Goal: Task Accomplishment & Management: Complete application form

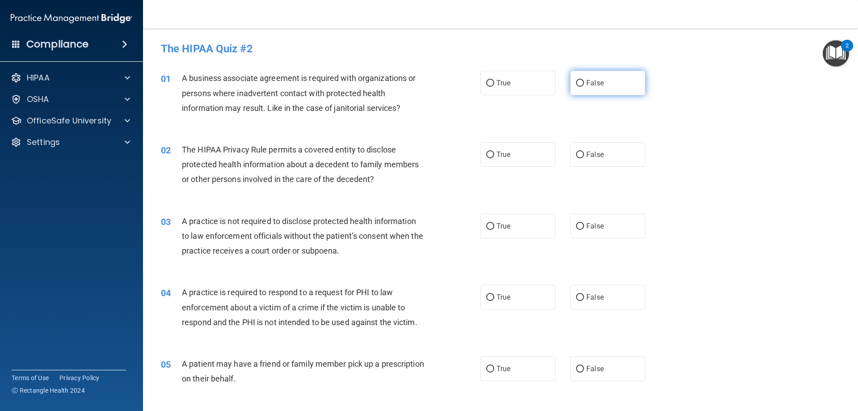
click at [587, 79] on span "False" at bounding box center [595, 83] width 17 height 8
click at [584, 80] on input "False" at bounding box center [580, 83] width 8 height 7
radio input "true"
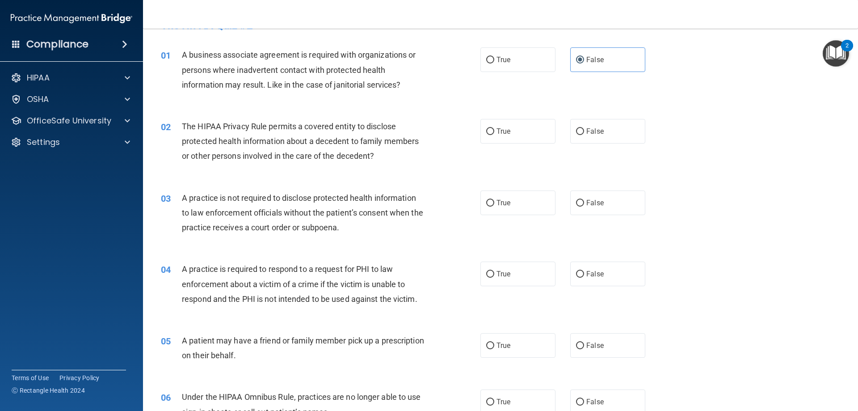
scroll to position [45, 0]
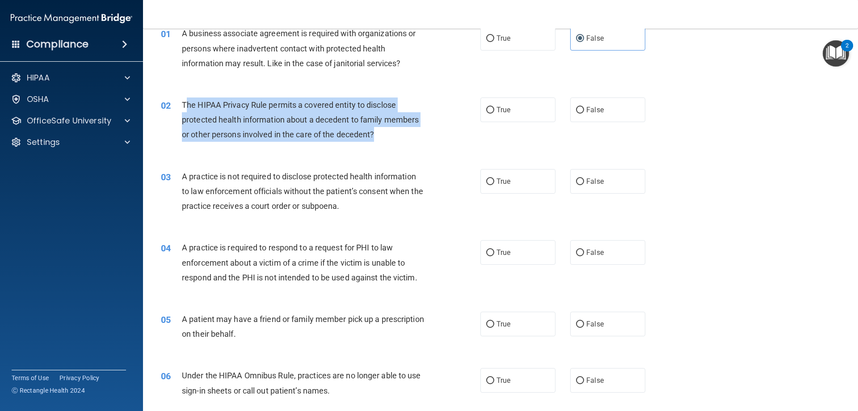
drag, startPoint x: 186, startPoint y: 103, endPoint x: 395, endPoint y: 136, distance: 211.3
click at [395, 136] on div "The HIPAA Privacy Rule permits a covered entity to disclose protected health in…" at bounding box center [307, 119] width 250 height 45
copy span "he HIPAA Privacy Rule permits a covered entity to disclose protected health inf…"
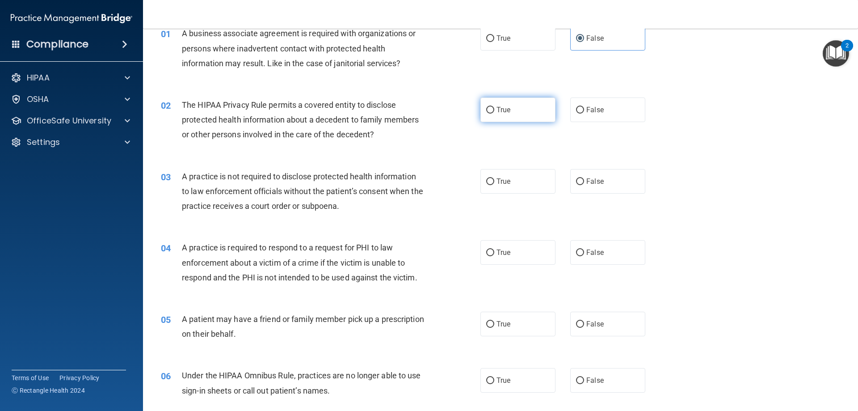
click at [497, 104] on label "True" at bounding box center [518, 109] width 75 height 25
click at [495, 107] on input "True" at bounding box center [490, 110] width 8 height 7
radio input "true"
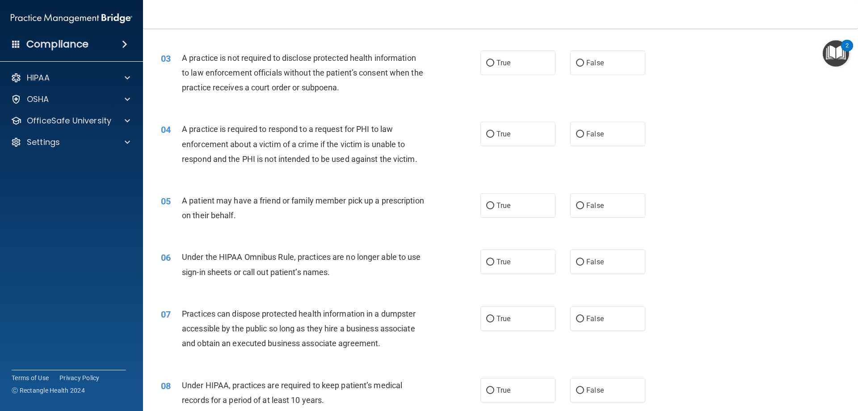
scroll to position [179, 0]
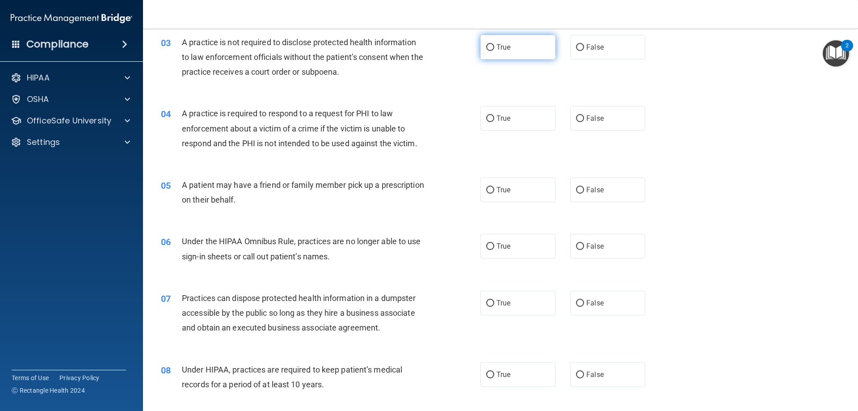
click at [508, 52] on label "True" at bounding box center [518, 47] width 75 height 25
click at [495, 51] on input "True" at bounding box center [490, 47] width 8 height 7
radio input "true"
click at [597, 47] on span "False" at bounding box center [595, 47] width 17 height 8
click at [584, 47] on input "False" at bounding box center [580, 47] width 8 height 7
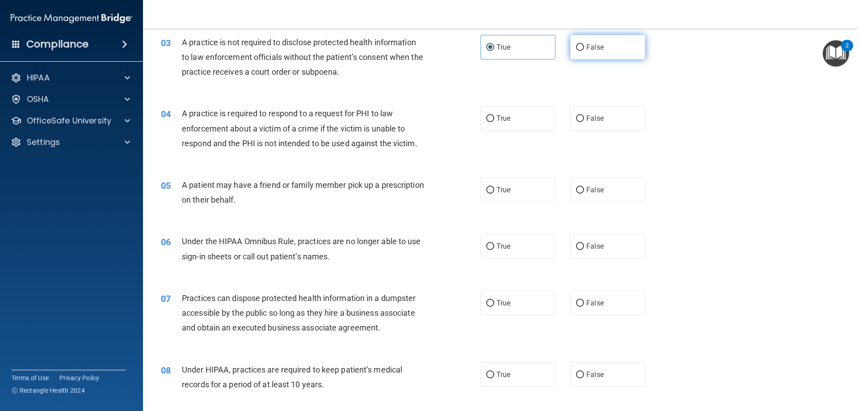
radio input "true"
radio input "false"
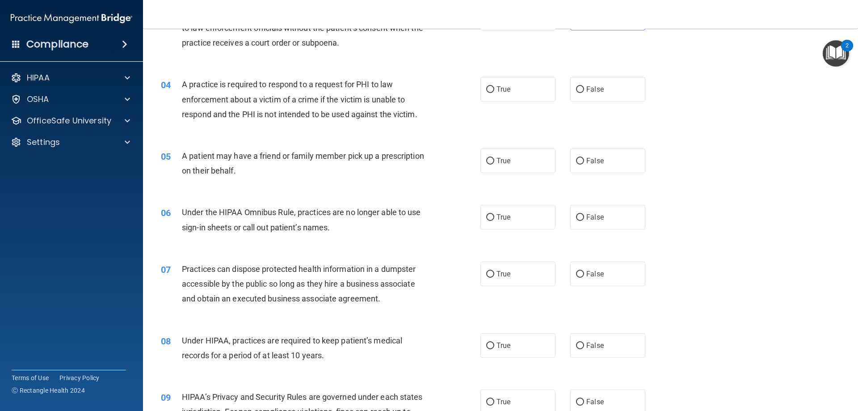
scroll to position [224, 0]
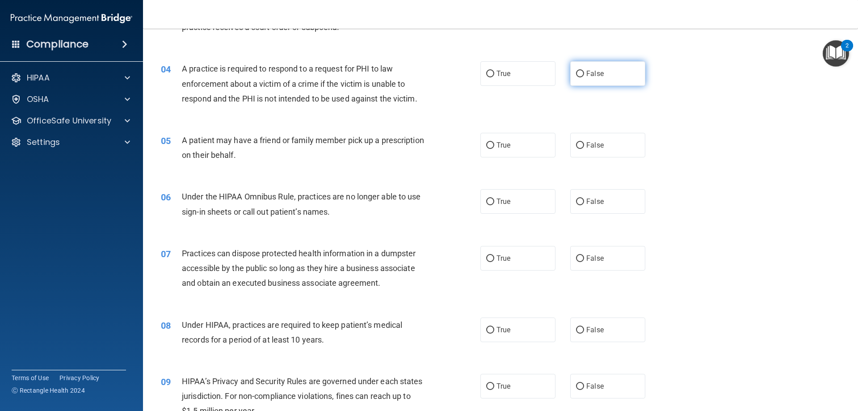
click at [576, 72] on input "False" at bounding box center [580, 74] width 8 height 7
radio input "true"
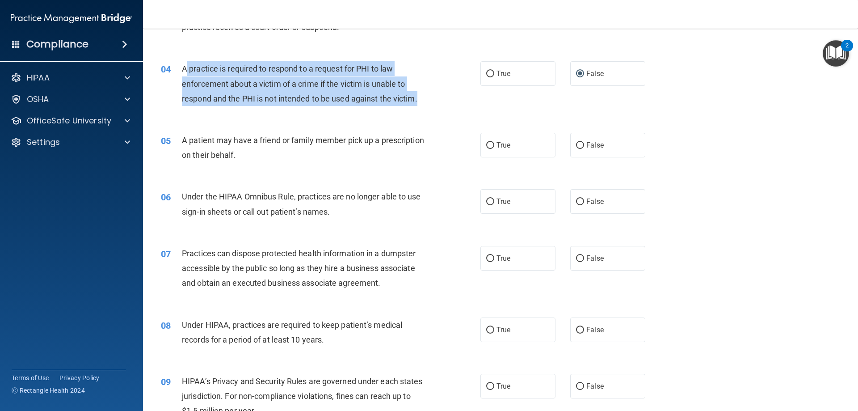
drag, startPoint x: 186, startPoint y: 68, endPoint x: 423, endPoint y: 94, distance: 238.0
click at [423, 94] on div "A practice is required to respond to a request for PHI to law enforcement about…" at bounding box center [307, 83] width 250 height 45
copy span "practice is required to respond to a request for PHI to law enforcement about a…"
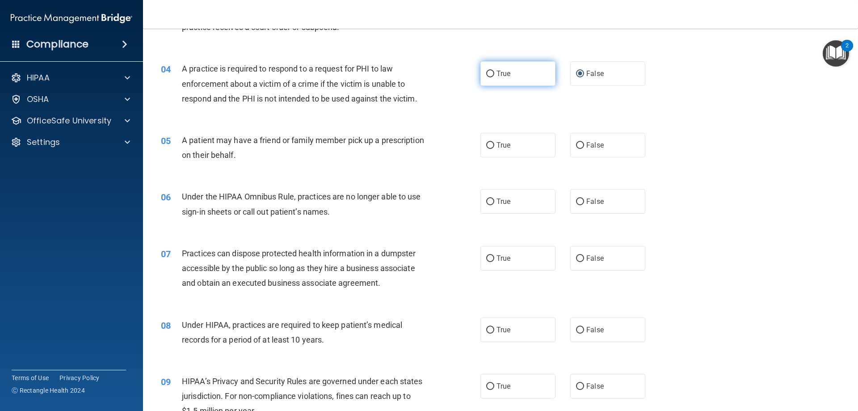
click at [484, 80] on label "True" at bounding box center [518, 73] width 75 height 25
click at [486, 77] on input "True" at bounding box center [490, 74] width 8 height 7
radio input "true"
radio input "false"
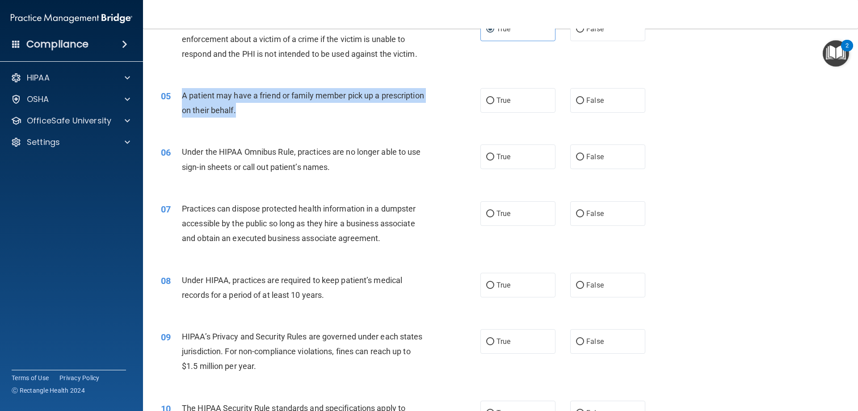
drag, startPoint x: 194, startPoint y: 93, endPoint x: 284, endPoint y: 108, distance: 91.5
click at [284, 108] on div "05 A patient may have a friend or family member pick up a prescription on their…" at bounding box center [321, 105] width 347 height 34
copy div "A patient may have a friend or family member pick up a prescription on their be…"
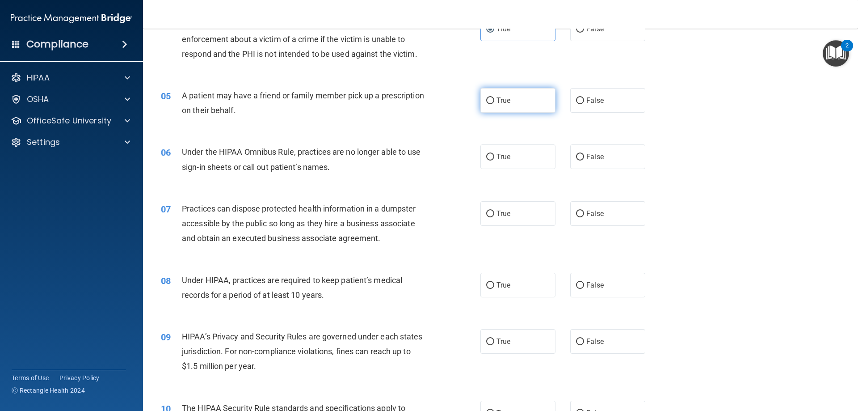
click at [497, 97] on span "True" at bounding box center [504, 100] width 14 height 8
click at [495, 97] on input "True" at bounding box center [490, 100] width 8 height 7
radio input "true"
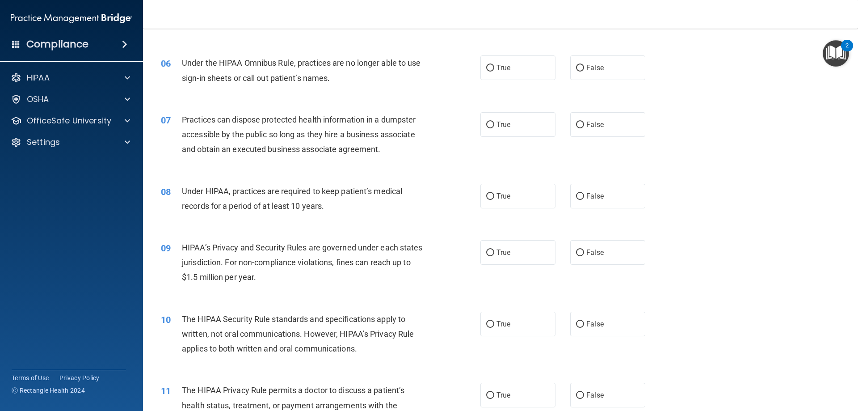
scroll to position [358, 0]
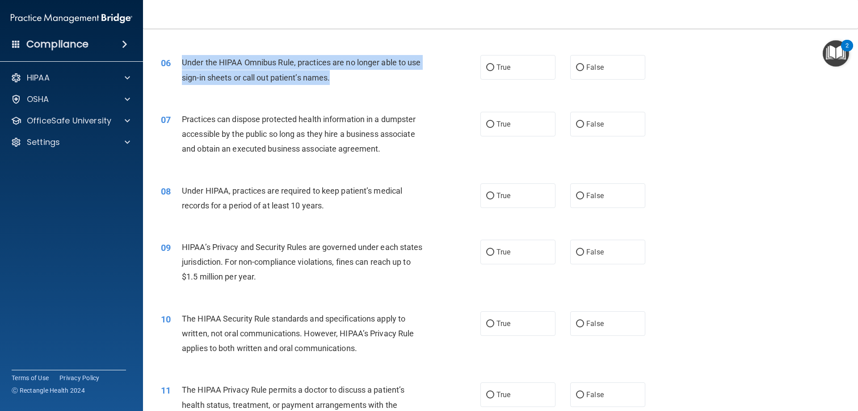
drag, startPoint x: 183, startPoint y: 60, endPoint x: 351, endPoint y: 80, distance: 168.8
click at [351, 80] on div "Under the HIPAA Omnibus Rule, practices are no longer able to use sign-in sheet…" at bounding box center [307, 70] width 250 height 30
copy span "Under the HIPAA Omnibus Rule, practices are no longer able to use sign-in sheet…"
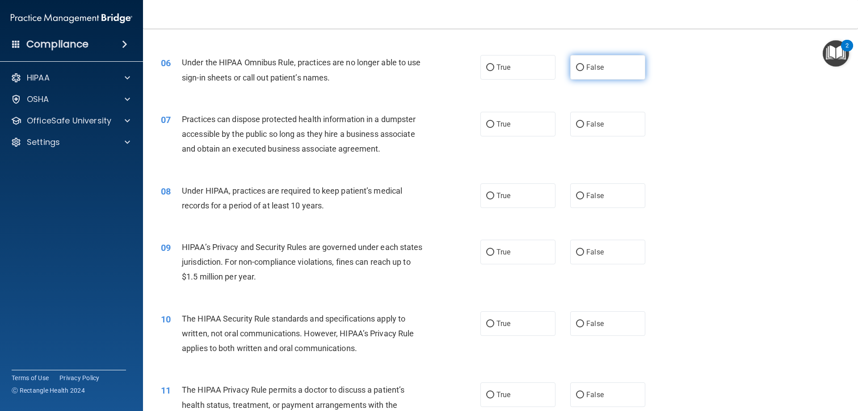
click at [602, 71] on label "False" at bounding box center [608, 67] width 75 height 25
click at [584, 71] on input "False" at bounding box center [580, 67] width 8 height 7
radio input "true"
click at [598, 127] on span "False" at bounding box center [595, 124] width 17 height 8
click at [584, 127] on input "False" at bounding box center [580, 124] width 8 height 7
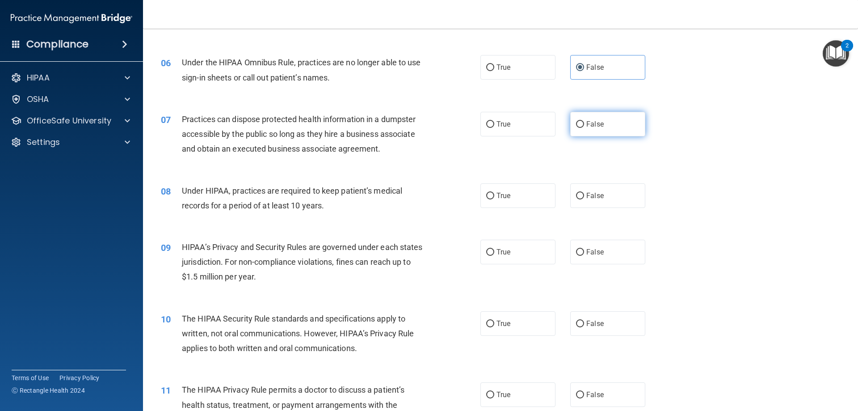
radio input "true"
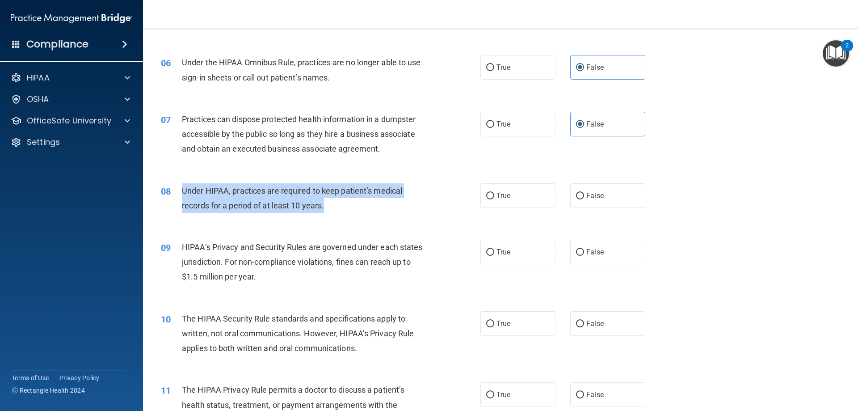
drag, startPoint x: 181, startPoint y: 186, endPoint x: 337, endPoint y: 209, distance: 157.7
click at [337, 209] on div "08 Under HIPAA, practices are required to keep patient’s medical records for a …" at bounding box center [321, 200] width 347 height 34
copy div "Under HIPAA, practices are required to keep patient’s medical records for a per…"
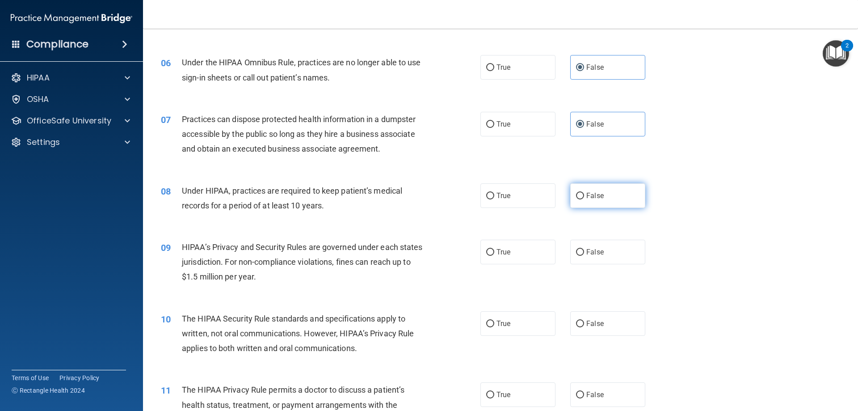
click at [590, 197] on span "False" at bounding box center [595, 195] width 17 height 8
click at [584, 197] on input "False" at bounding box center [580, 196] width 8 height 7
radio input "true"
click at [502, 198] on span "True" at bounding box center [504, 195] width 14 height 8
click at [495, 198] on input "True" at bounding box center [490, 196] width 8 height 7
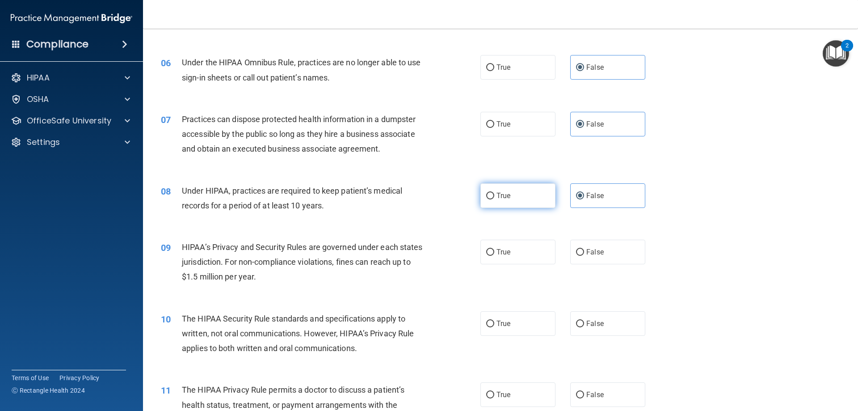
radio input "true"
radio input "false"
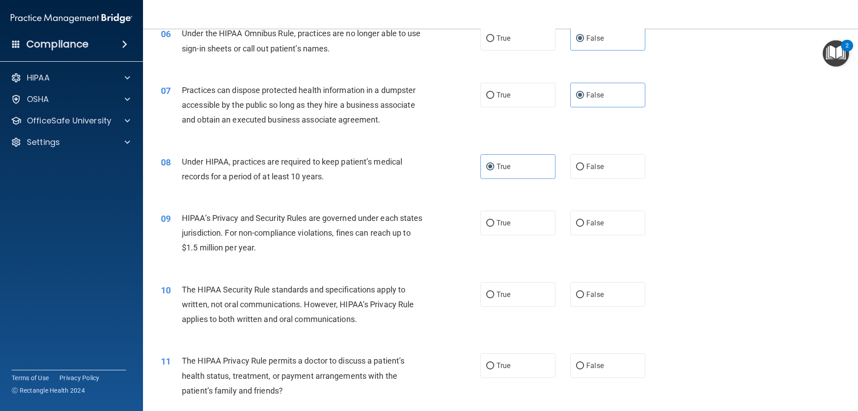
scroll to position [402, 0]
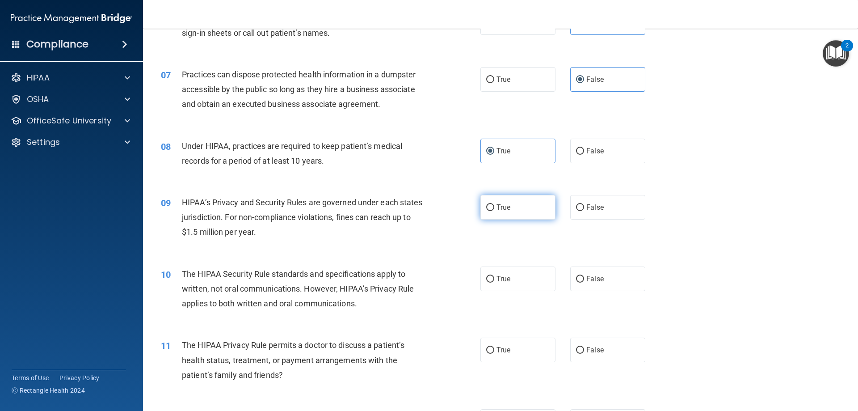
click at [518, 203] on label "True" at bounding box center [518, 207] width 75 height 25
click at [495, 204] on input "True" at bounding box center [490, 207] width 8 height 7
radio input "true"
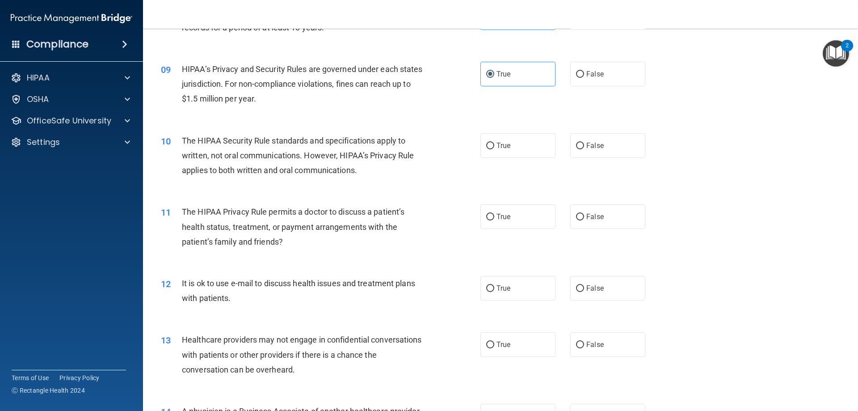
scroll to position [537, 0]
click at [579, 148] on label "False" at bounding box center [608, 144] width 75 height 25
click at [579, 148] on input "False" at bounding box center [580, 145] width 8 height 7
radio input "true"
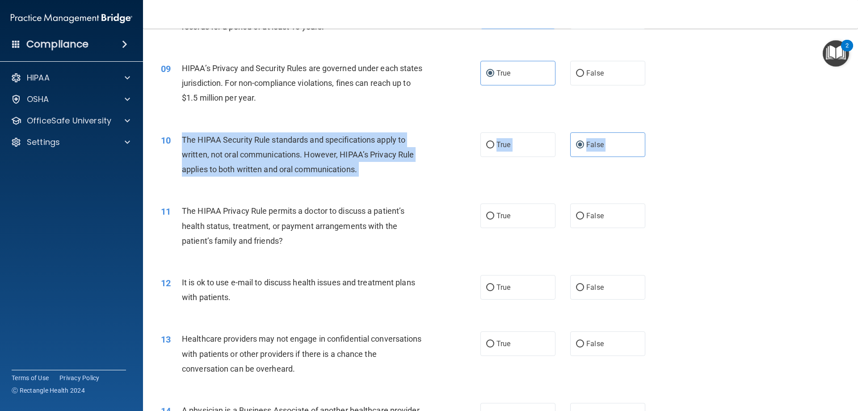
drag, startPoint x: 182, startPoint y: 140, endPoint x: 307, endPoint y: 198, distance: 137.6
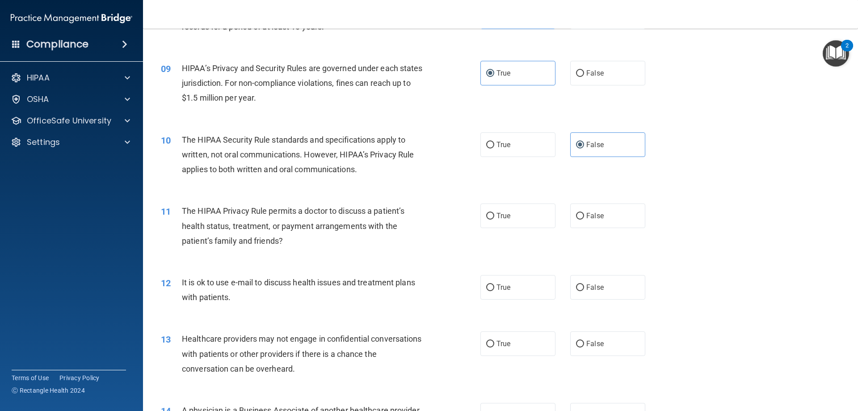
drag, startPoint x: 309, startPoint y: 157, endPoint x: 256, endPoint y: 186, distance: 60.6
click at [256, 186] on div "10 The HIPAA Security Rule standards and specifications apply to written, not o…" at bounding box center [500, 157] width 693 height 72
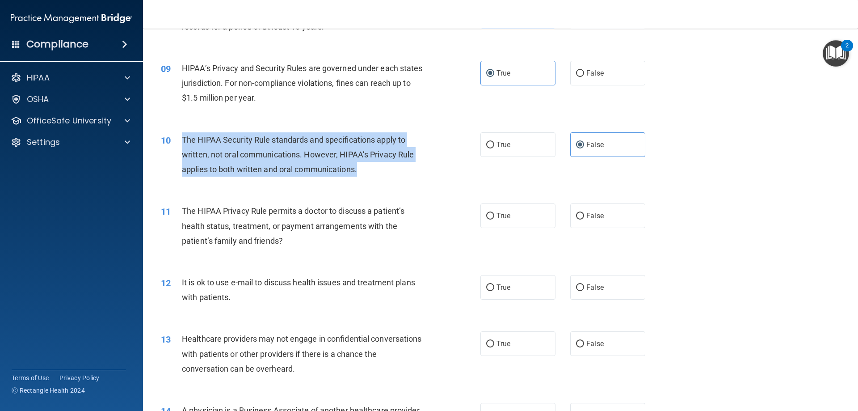
drag, startPoint x: 184, startPoint y: 137, endPoint x: 363, endPoint y: 167, distance: 181.4
click at [363, 167] on div "The HIPAA Security Rule standards and specifications apply to written, not oral…" at bounding box center [307, 154] width 250 height 45
copy span "The HIPAA Security Rule standards and specifications apply to written, not oral…"
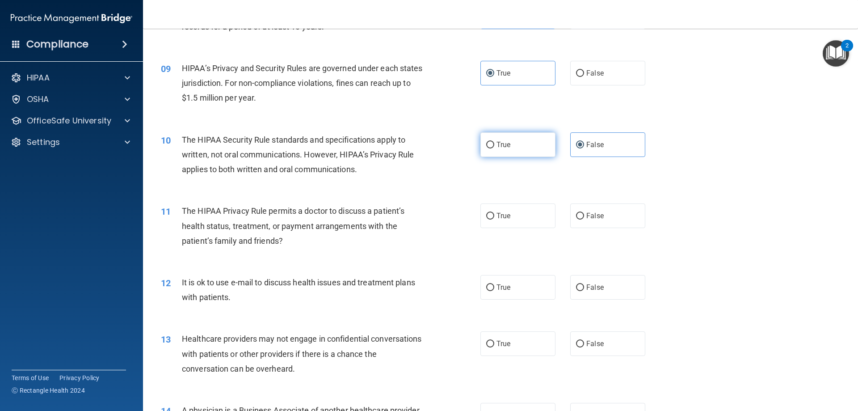
click at [509, 142] on label "True" at bounding box center [518, 144] width 75 height 25
click at [495, 142] on input "True" at bounding box center [490, 145] width 8 height 7
radio input "true"
radio input "false"
click at [442, 180] on div "10 The HIPAA Security Rule standards and specifications apply to written, not o…" at bounding box center [321, 156] width 347 height 49
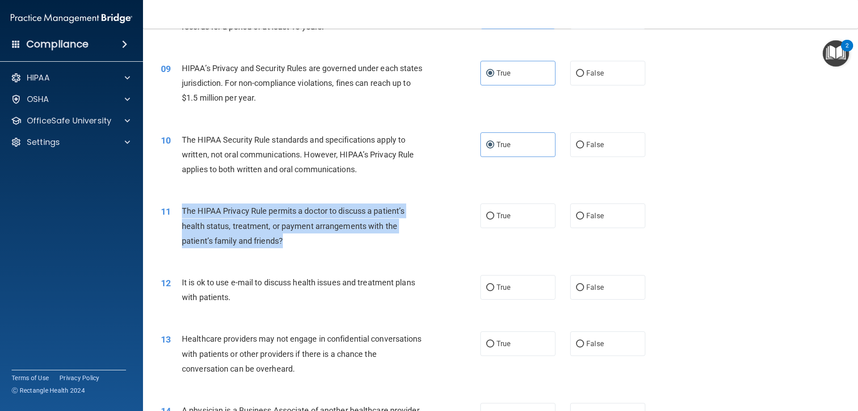
drag, startPoint x: 182, startPoint y: 209, endPoint x: 303, endPoint y: 250, distance: 127.5
click at [303, 250] on div "11 The HIPAA Privacy Rule permits a doctor to discuss a patient’s health status…" at bounding box center [321, 227] width 347 height 49
copy div "The HIPAA Privacy Rule permits a doctor to discuss a patient’s health status, t…"
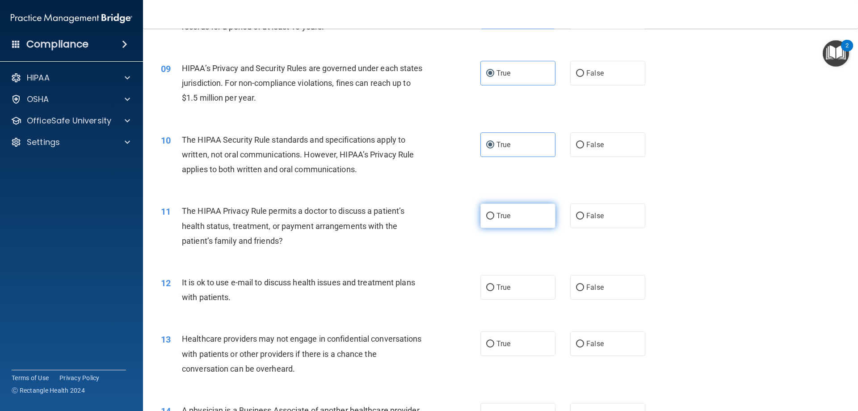
click at [482, 212] on label "True" at bounding box center [518, 215] width 75 height 25
click at [486, 213] on input "True" at bounding box center [490, 216] width 8 height 7
radio input "true"
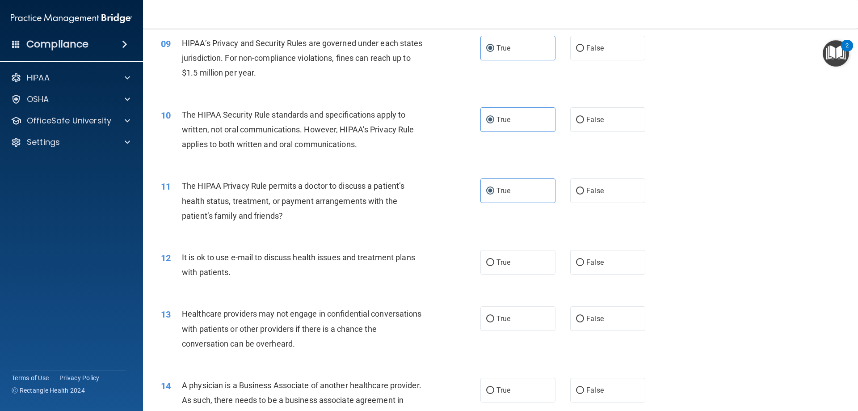
scroll to position [581, 0]
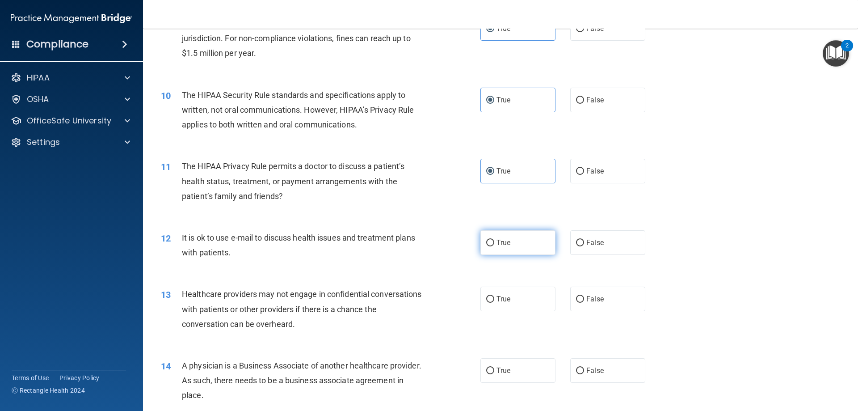
click at [511, 240] on label "True" at bounding box center [518, 242] width 75 height 25
click at [495, 240] on input "True" at bounding box center [490, 243] width 8 height 7
radio input "true"
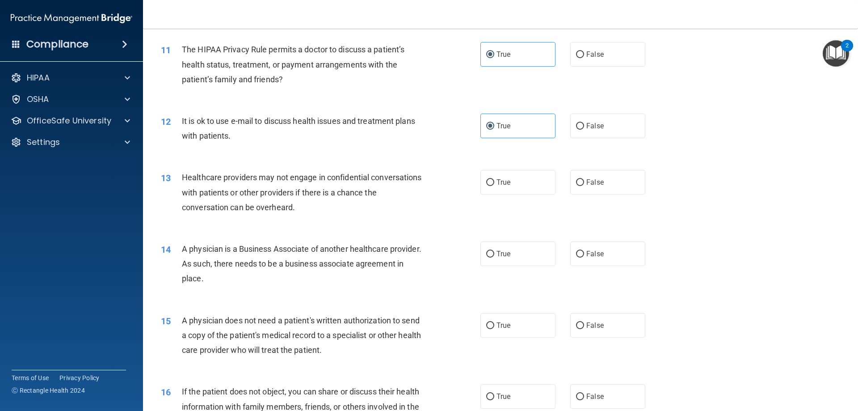
scroll to position [715, 0]
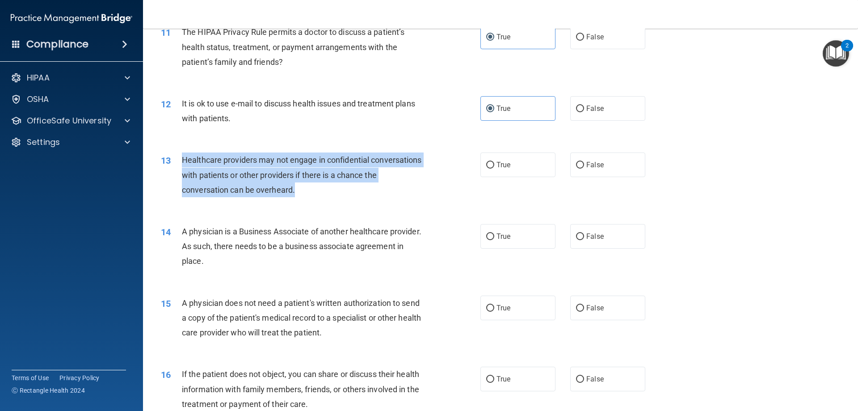
drag, startPoint x: 181, startPoint y: 158, endPoint x: 318, endPoint y: 187, distance: 140.2
click at [318, 187] on div "13 Healthcare providers may not engage in confidential conversations with patie…" at bounding box center [321, 176] width 347 height 49
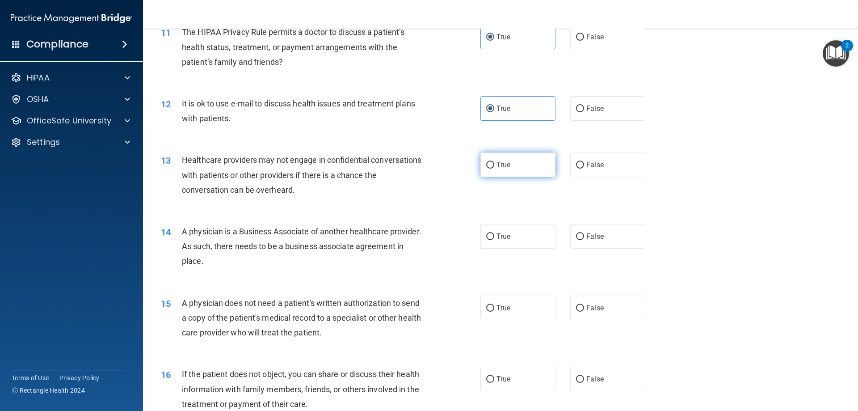
click at [503, 167] on span "True" at bounding box center [504, 165] width 14 height 8
click at [495, 167] on input "True" at bounding box center [490, 165] width 8 height 7
radio input "true"
click at [446, 212] on div "13 Healthcare providers may not engage in confidential conversations with patie…" at bounding box center [500, 177] width 693 height 72
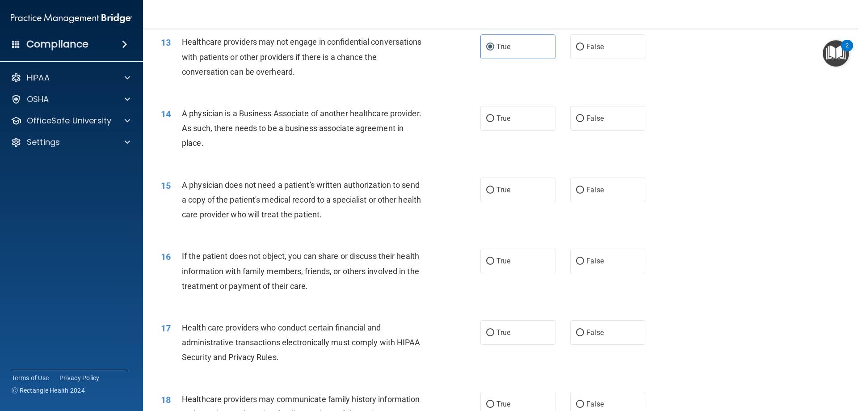
scroll to position [850, 0]
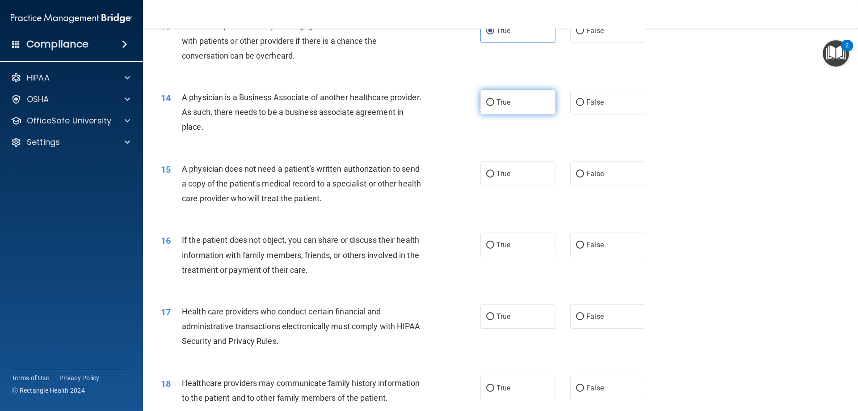
click at [500, 110] on label "True" at bounding box center [518, 102] width 75 height 25
click at [495, 106] on input "True" at bounding box center [490, 102] width 8 height 7
radio input "true"
drag, startPoint x: 181, startPoint y: 95, endPoint x: 264, endPoint y: 128, distance: 88.9
click at [264, 128] on div "14 A physician is a Business Associate of another healthcare provider. As such,…" at bounding box center [321, 114] width 347 height 49
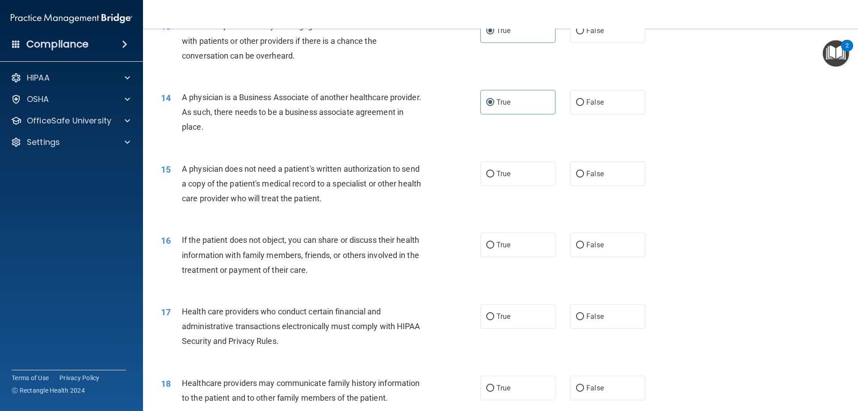
copy div "A physician is a Business Associate of another healthcare provider. As such, th…"
click at [470, 149] on div "14 A physician is a Business Associate of another healthcare provider. As such,…" at bounding box center [500, 115] width 693 height 72
click at [498, 169] on span "True" at bounding box center [504, 173] width 14 height 8
click at [495, 171] on input "True" at bounding box center [490, 174] width 8 height 7
radio input "true"
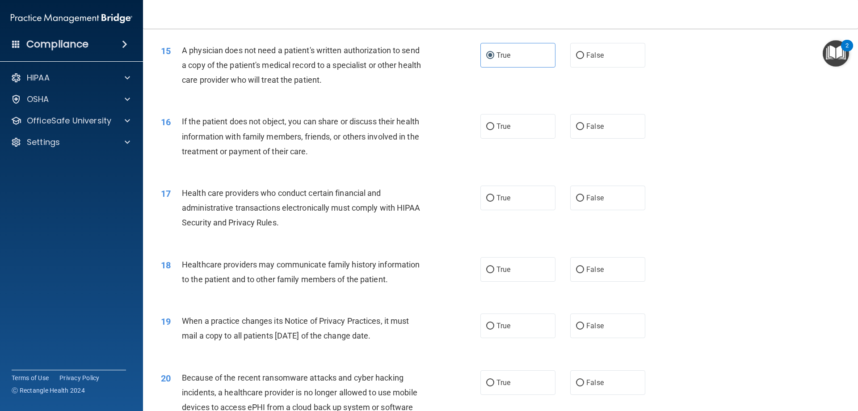
scroll to position [984, 0]
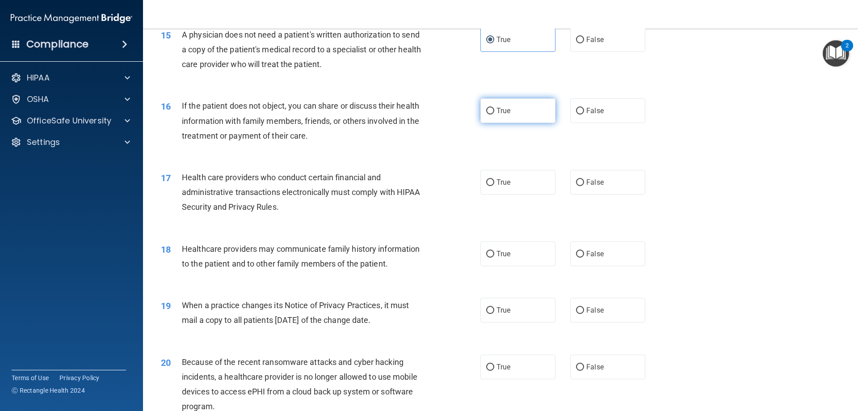
click at [522, 107] on label "True" at bounding box center [518, 110] width 75 height 25
click at [495, 108] on input "True" at bounding box center [490, 111] width 8 height 7
radio input "true"
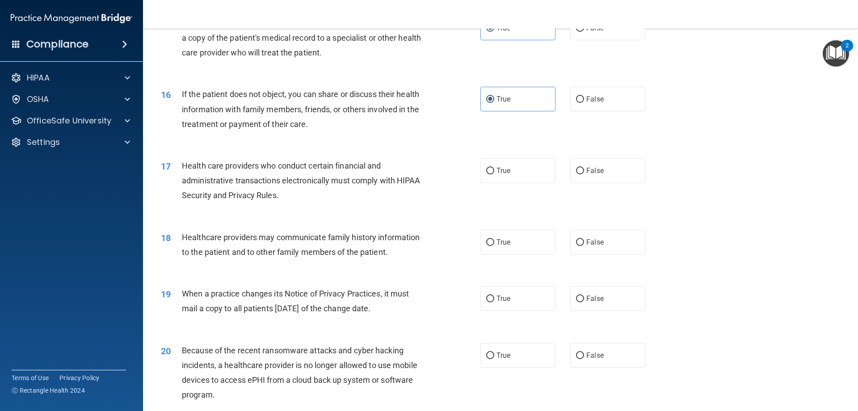
scroll to position [1028, 0]
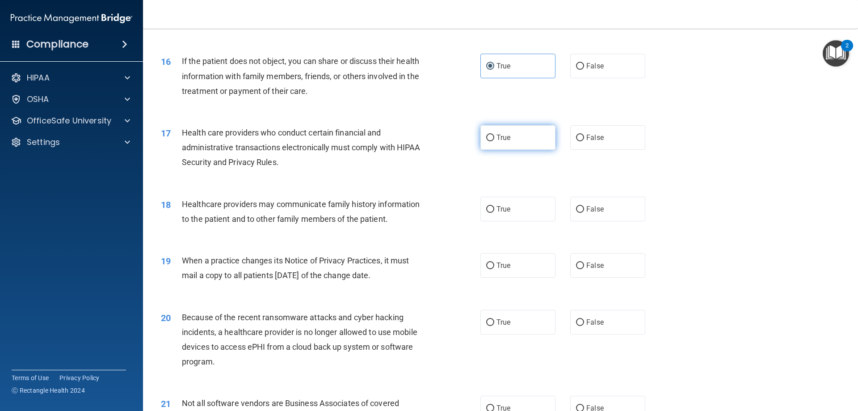
click at [515, 144] on label "True" at bounding box center [518, 137] width 75 height 25
click at [495, 141] on input "True" at bounding box center [490, 138] width 8 height 7
radio input "true"
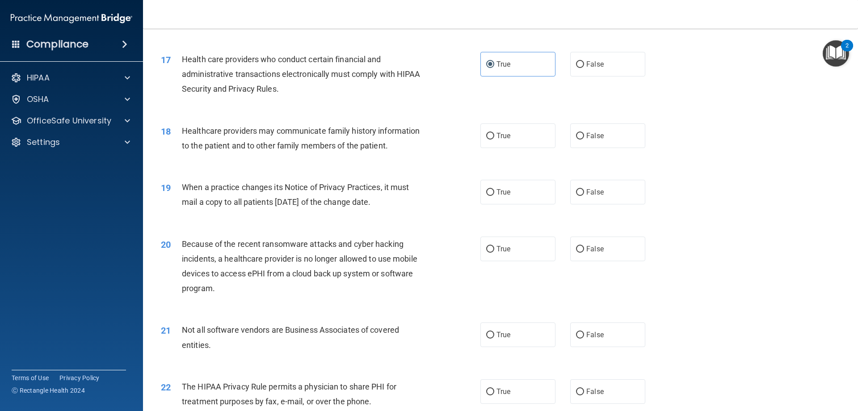
scroll to position [1118, 0]
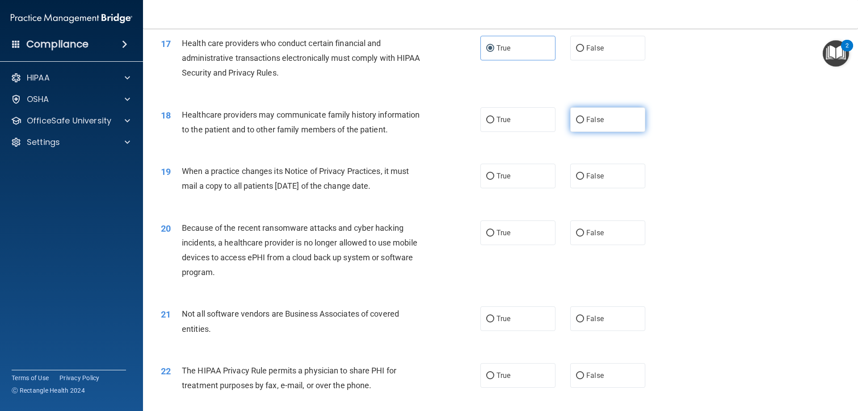
click at [588, 114] on label "False" at bounding box center [608, 119] width 75 height 25
click at [584, 117] on input "False" at bounding box center [580, 120] width 8 height 7
radio input "true"
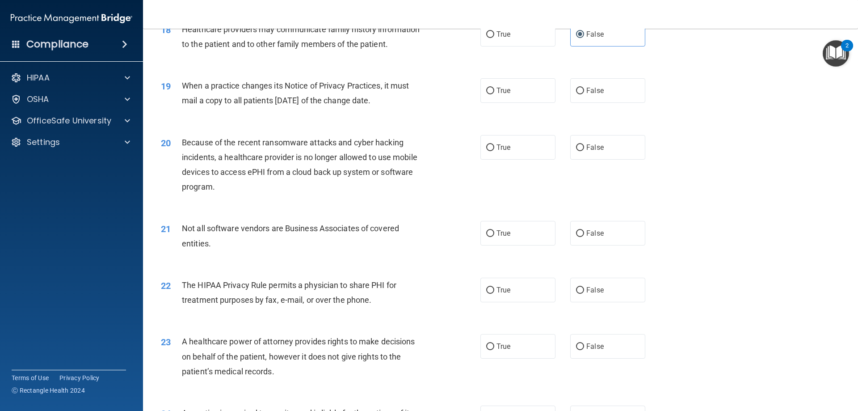
scroll to position [1207, 0]
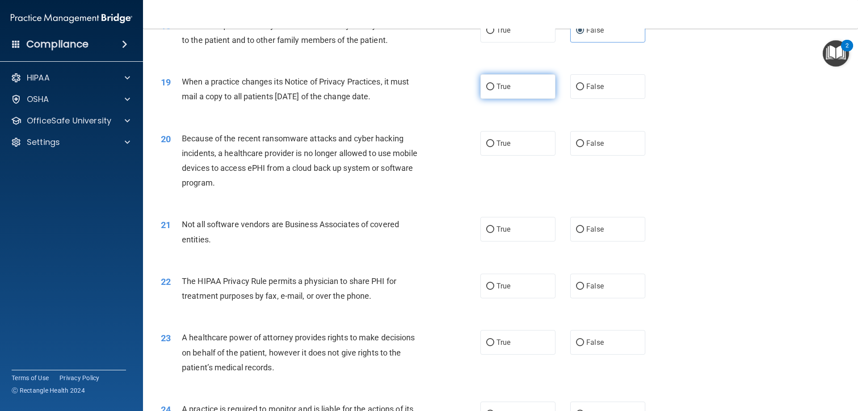
click at [539, 92] on label "True" at bounding box center [518, 86] width 75 height 25
click at [495, 90] on input "True" at bounding box center [490, 87] width 8 height 7
radio input "true"
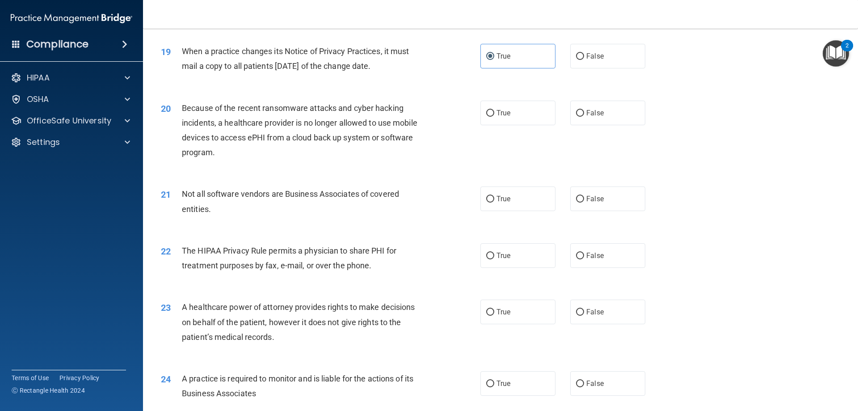
scroll to position [1252, 0]
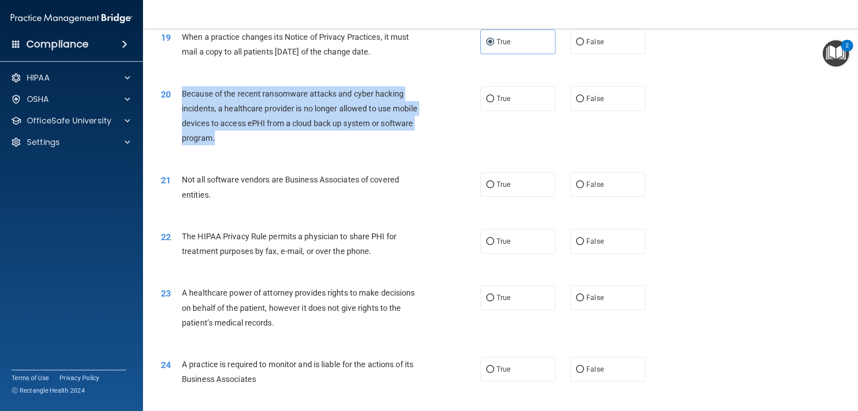
drag, startPoint x: 180, startPoint y: 93, endPoint x: 236, endPoint y: 139, distance: 72.4
click at [236, 139] on div "20 Because of the recent ransomware attacks and cyber hacking incidents, a heal…" at bounding box center [321, 118] width 347 height 64
copy div "Because of the recent ransomware attacks and cyber hacking incidents, a healthc…"
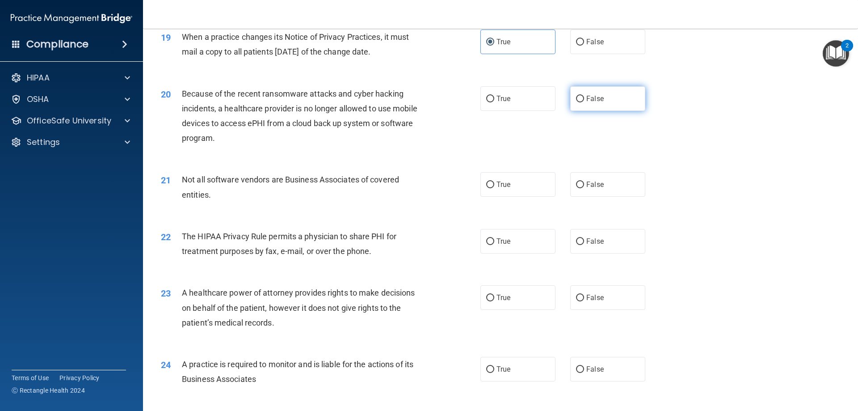
click at [585, 92] on label "False" at bounding box center [608, 98] width 75 height 25
click at [584, 96] on input "False" at bounding box center [580, 99] width 8 height 7
radio input "true"
click at [436, 139] on div "20 Because of the recent ransomware attacks and cyber hacking incidents, a heal…" at bounding box center [321, 118] width 347 height 64
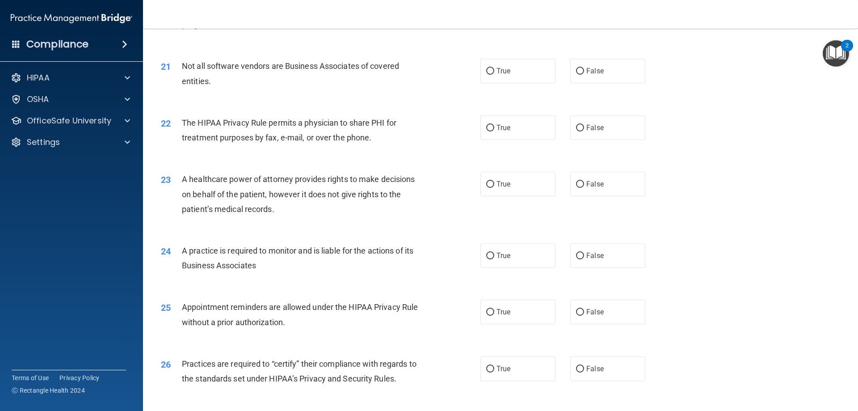
scroll to position [1386, 0]
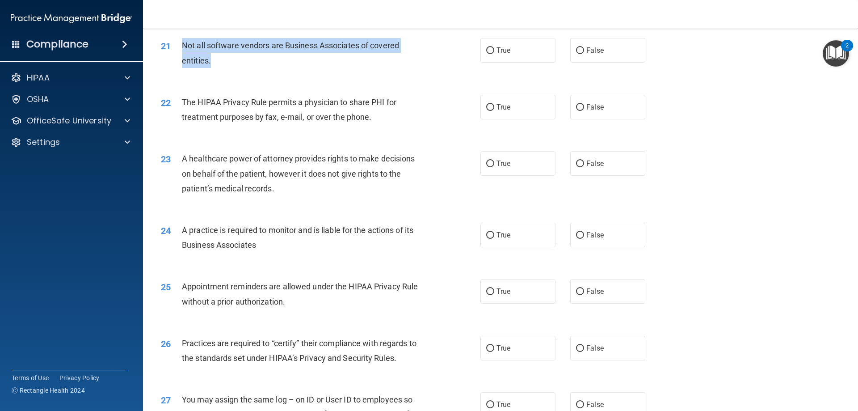
drag, startPoint x: 182, startPoint y: 46, endPoint x: 211, endPoint y: 59, distance: 32.6
click at [211, 59] on div "Not all software vendors are Business Associates of covered entities." at bounding box center [307, 53] width 250 height 30
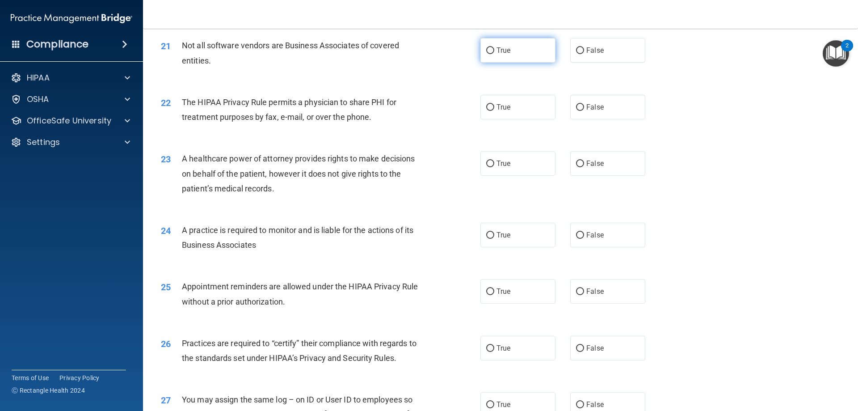
click at [493, 46] on label "True" at bounding box center [518, 50] width 75 height 25
click at [493, 47] on input "True" at bounding box center [490, 50] width 8 height 7
radio input "true"
click at [408, 79] on div "21 Not all software vendors are Business Associates of covered entities. True F…" at bounding box center [500, 55] width 693 height 56
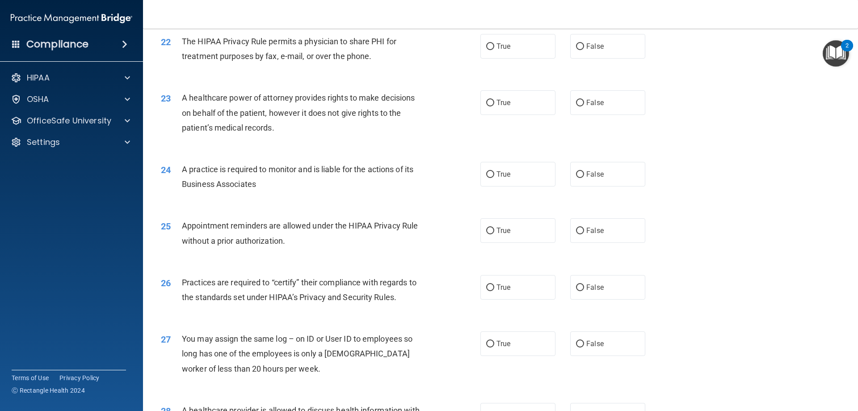
scroll to position [1431, 0]
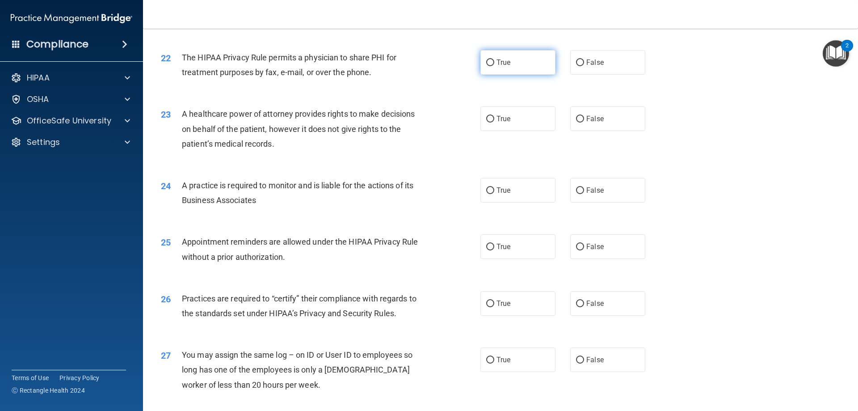
click at [505, 62] on span "True" at bounding box center [504, 62] width 14 height 8
click at [495, 62] on input "True" at bounding box center [490, 62] width 8 height 7
radio input "true"
click at [608, 120] on label "False" at bounding box center [608, 118] width 75 height 25
click at [584, 120] on input "False" at bounding box center [580, 119] width 8 height 7
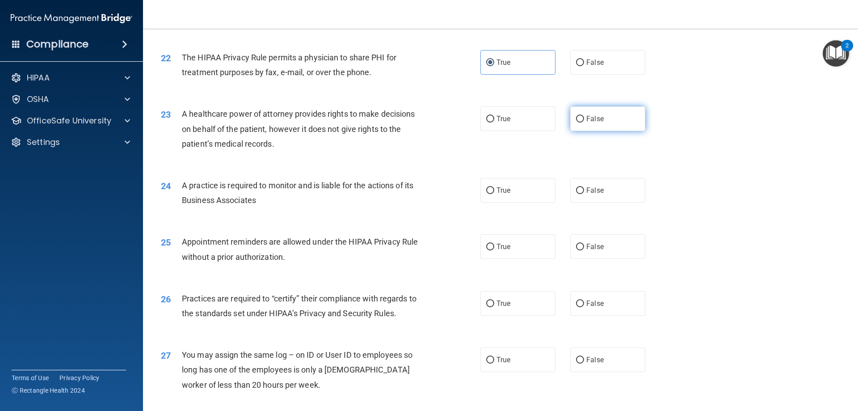
radio input "true"
click at [441, 123] on div "23 A healthcare power of attorney provides rights to make decisions on behalf o…" at bounding box center [321, 130] width 347 height 49
click at [499, 121] on span "True" at bounding box center [504, 118] width 14 height 8
click at [495, 121] on input "True" at bounding box center [490, 119] width 8 height 7
radio input "true"
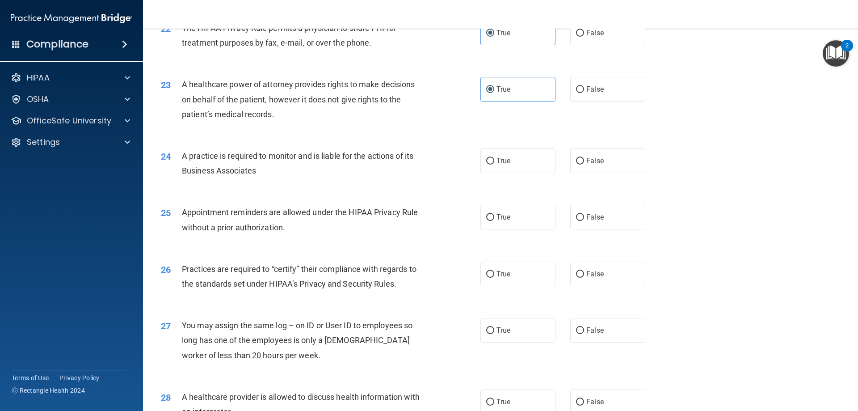
scroll to position [1476, 0]
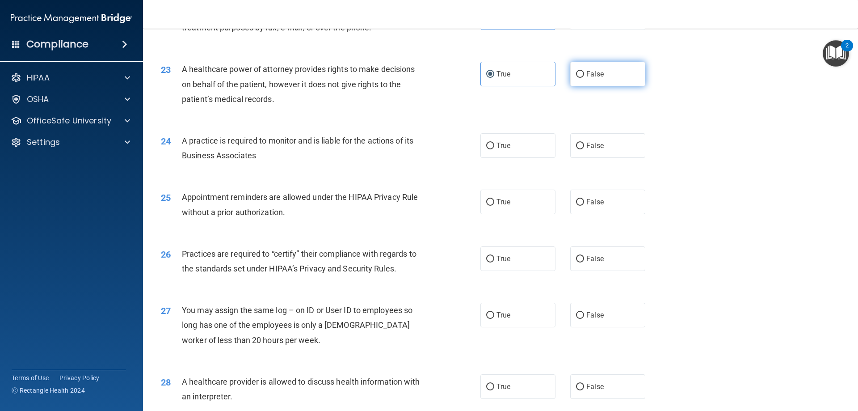
click at [607, 76] on label "False" at bounding box center [608, 74] width 75 height 25
click at [584, 76] on input "False" at bounding box center [580, 74] width 8 height 7
radio input "true"
radio input "false"
click at [595, 148] on span "False" at bounding box center [595, 145] width 17 height 8
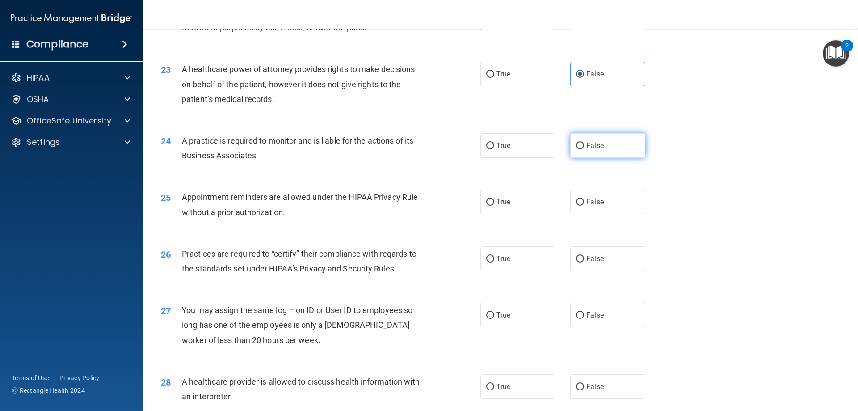
click at [584, 148] on input "False" at bounding box center [580, 146] width 8 height 7
radio input "true"
click at [537, 202] on label "True" at bounding box center [518, 202] width 75 height 25
click at [495, 202] on input "True" at bounding box center [490, 202] width 8 height 7
radio input "true"
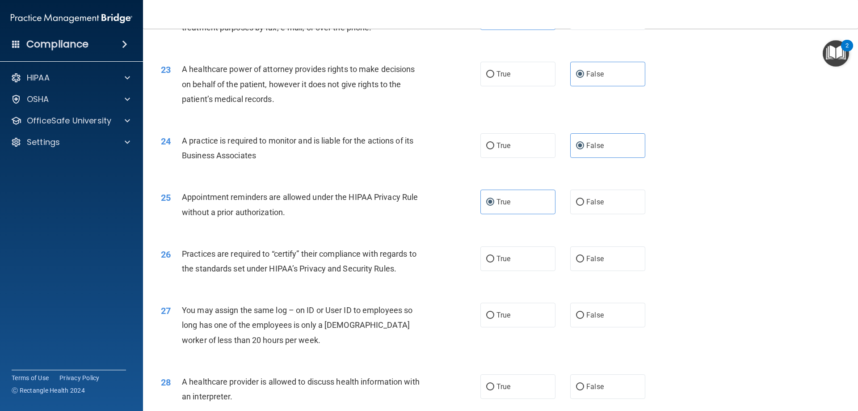
scroll to position [1520, 0]
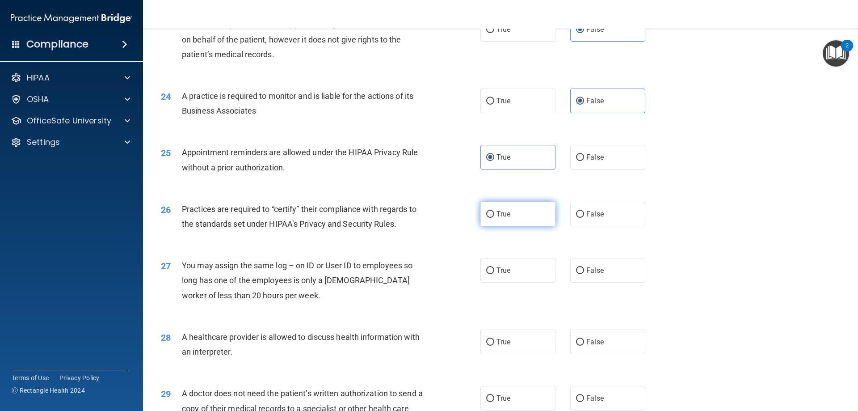
click at [514, 212] on label "True" at bounding box center [518, 214] width 75 height 25
click at [495, 212] on input "True" at bounding box center [490, 214] width 8 height 7
radio input "true"
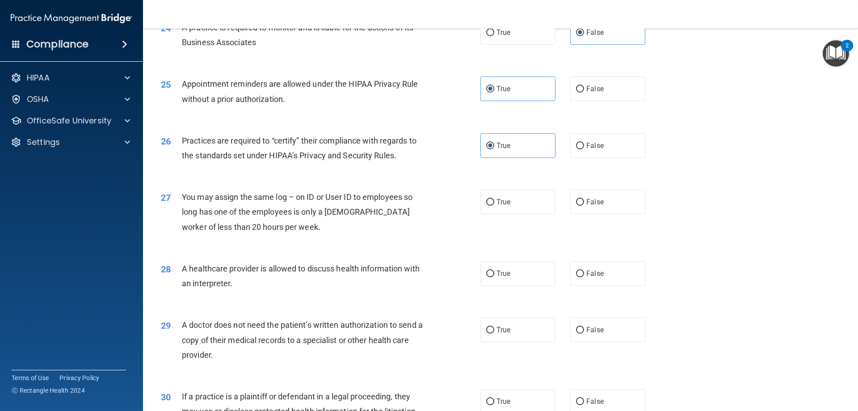
scroll to position [1610, 0]
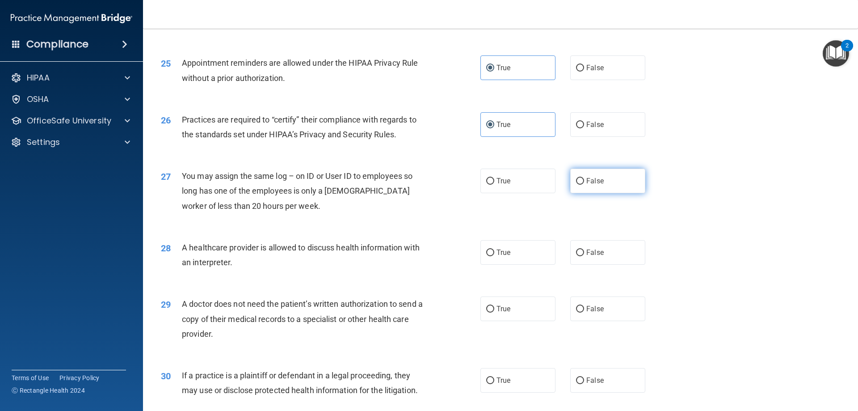
click at [587, 184] on span "False" at bounding box center [595, 181] width 17 height 8
click at [584, 184] on input "False" at bounding box center [580, 181] width 8 height 7
radio input "true"
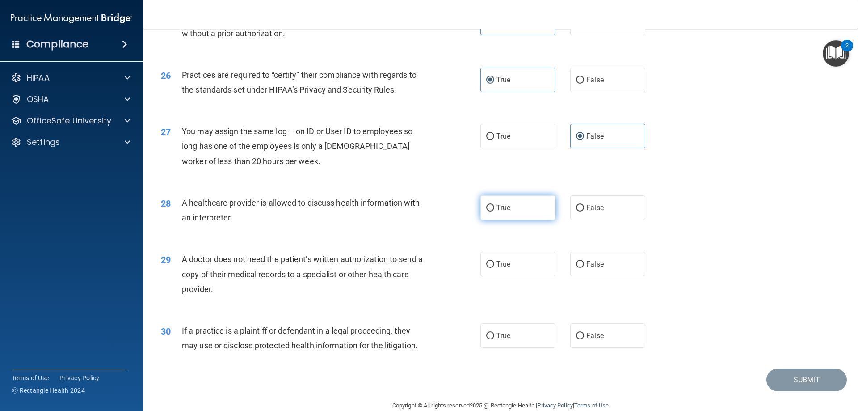
click at [509, 216] on label "True" at bounding box center [518, 207] width 75 height 25
click at [495, 211] on input "True" at bounding box center [490, 208] width 8 height 7
radio input "true"
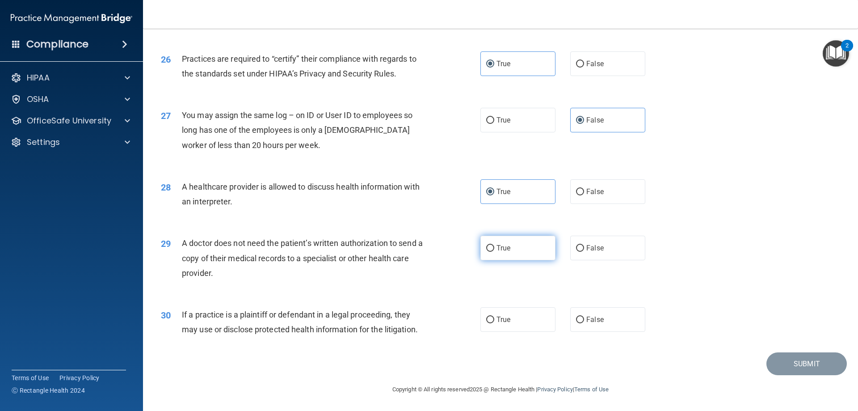
click at [521, 250] on label "True" at bounding box center [518, 248] width 75 height 25
click at [495, 250] on input "True" at bounding box center [490, 248] width 8 height 7
radio input "true"
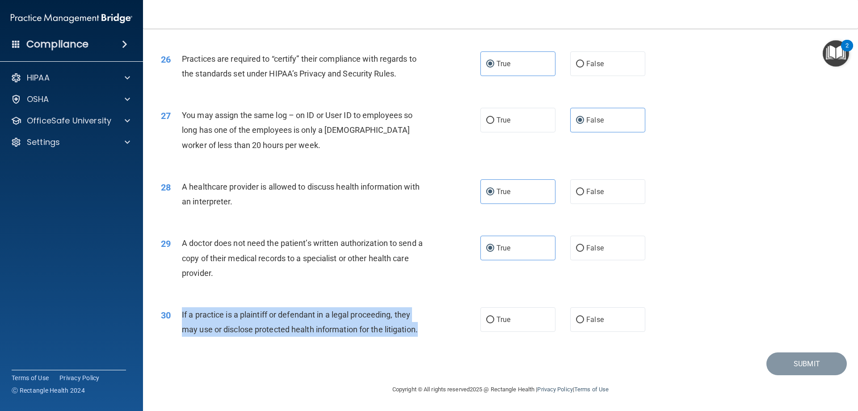
drag, startPoint x: 182, startPoint y: 310, endPoint x: 429, endPoint y: 329, distance: 247.1
click at [429, 329] on div "If a practice is a plaintiff or defendant in a legal proceeding, they may use o…" at bounding box center [307, 322] width 250 height 30
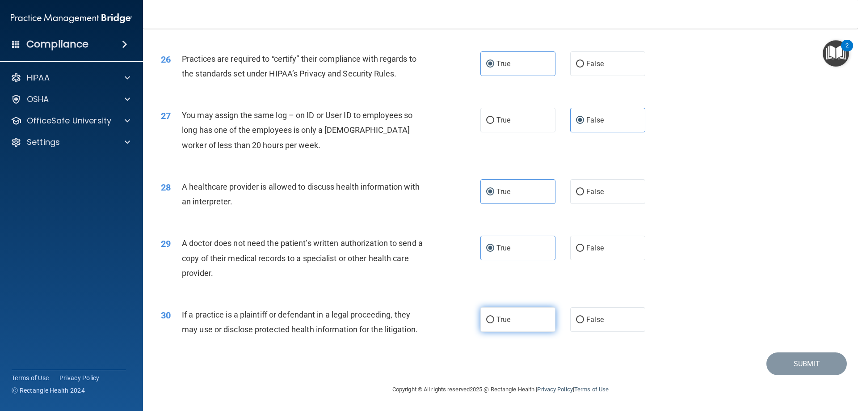
click at [503, 324] on label "True" at bounding box center [518, 319] width 75 height 25
click at [495, 323] on input "True" at bounding box center [490, 320] width 8 height 7
radio input "true"
click at [803, 369] on button "Submit" at bounding box center [807, 363] width 80 height 23
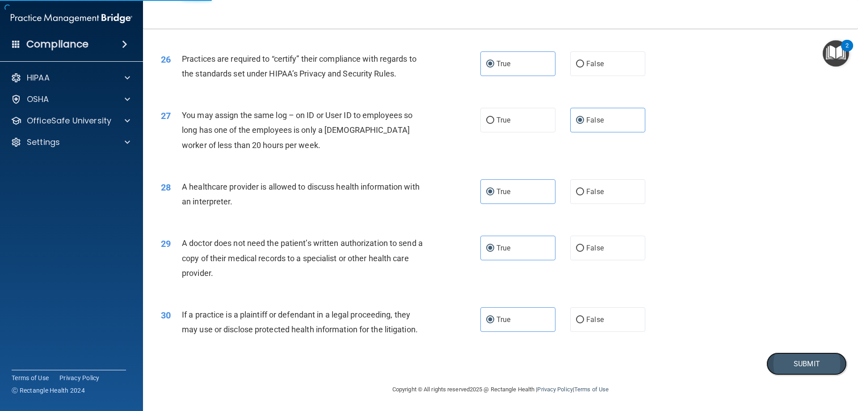
click at [798, 365] on button "Submit" at bounding box center [807, 363] width 80 height 23
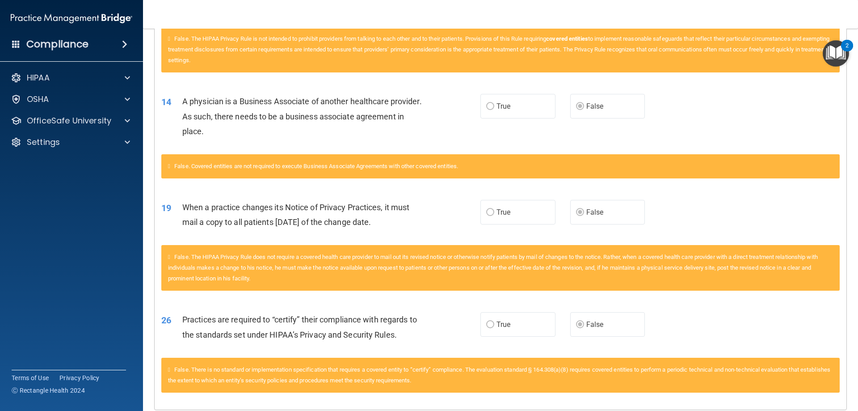
scroll to position [527, 0]
